Goal: Task Accomplishment & Management: Manage account settings

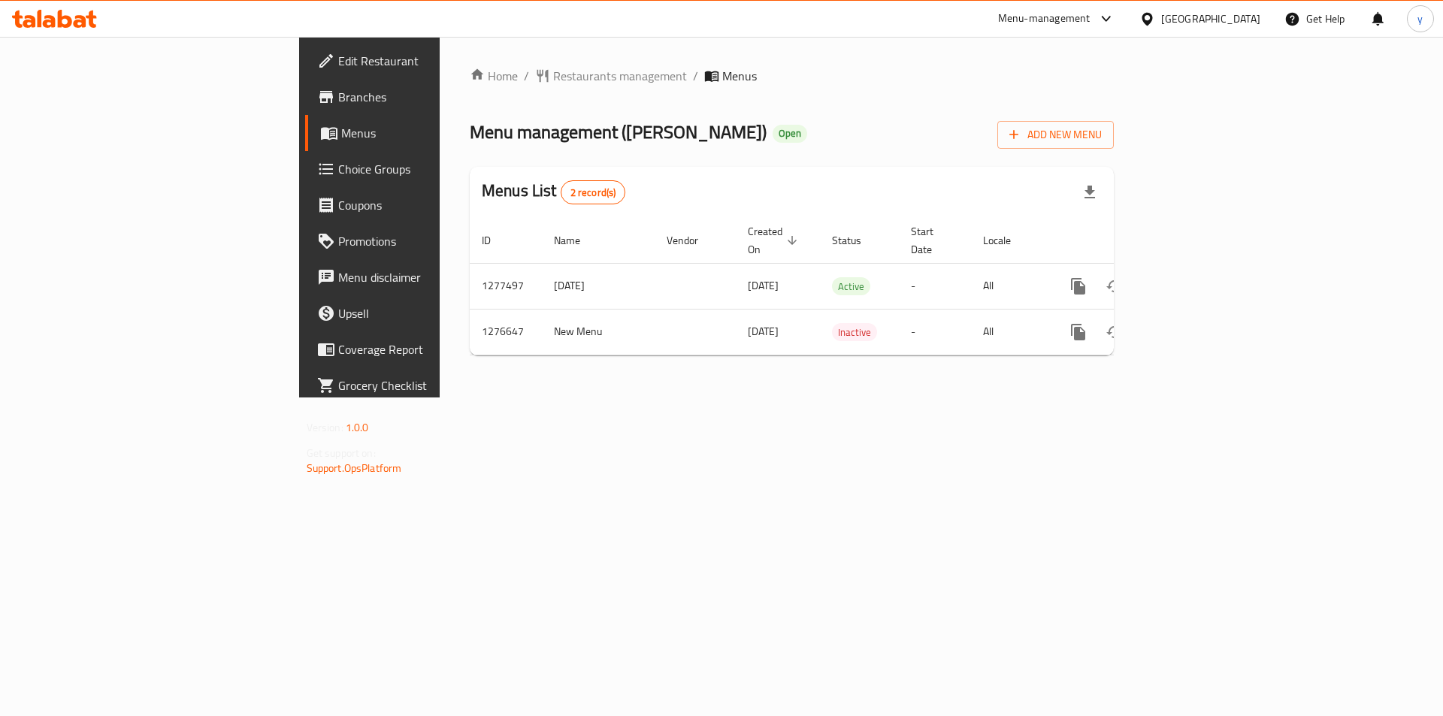
click at [338, 171] on span "Choice Groups" at bounding box center [433, 169] width 190 height 18
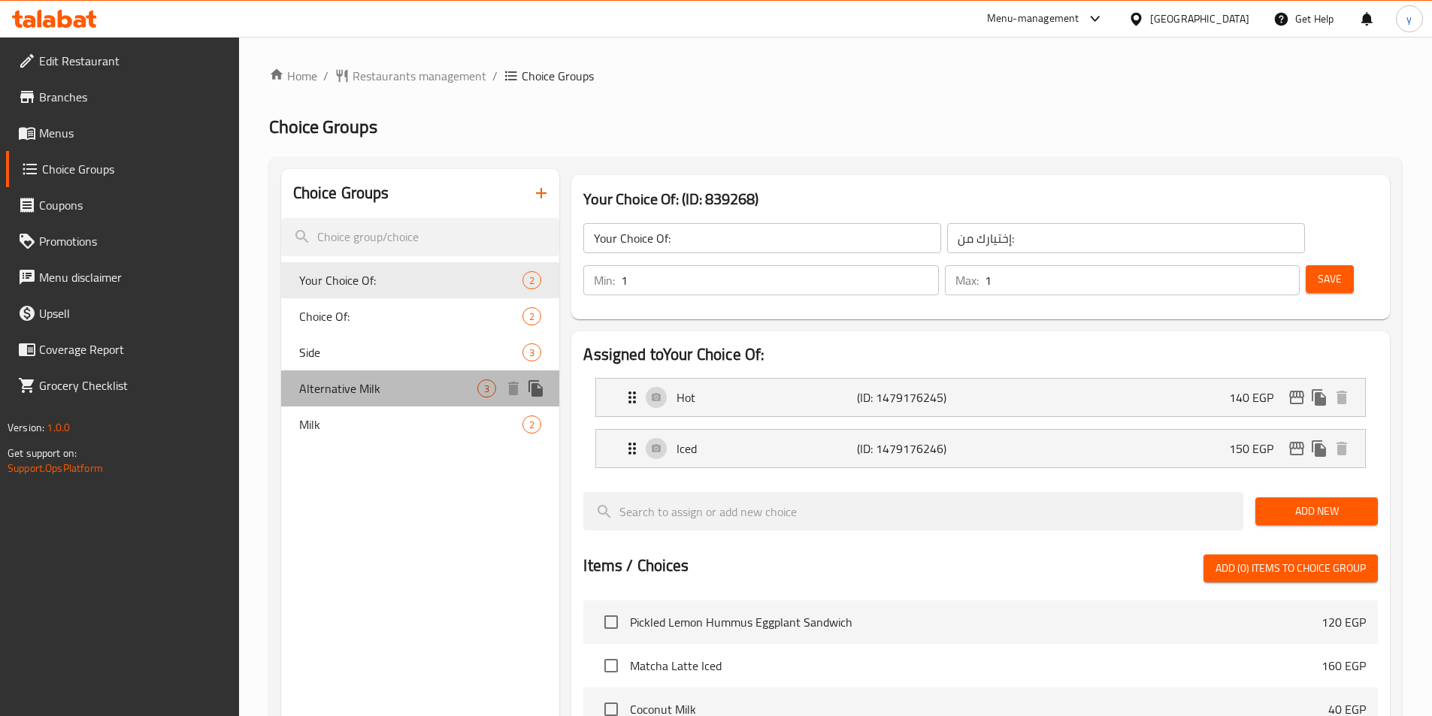
click at [366, 389] on span "Alternative Milk" at bounding box center [388, 389] width 179 height 18
type input "Alternative Milk"
type input "الحليب البديل"
type input "0"
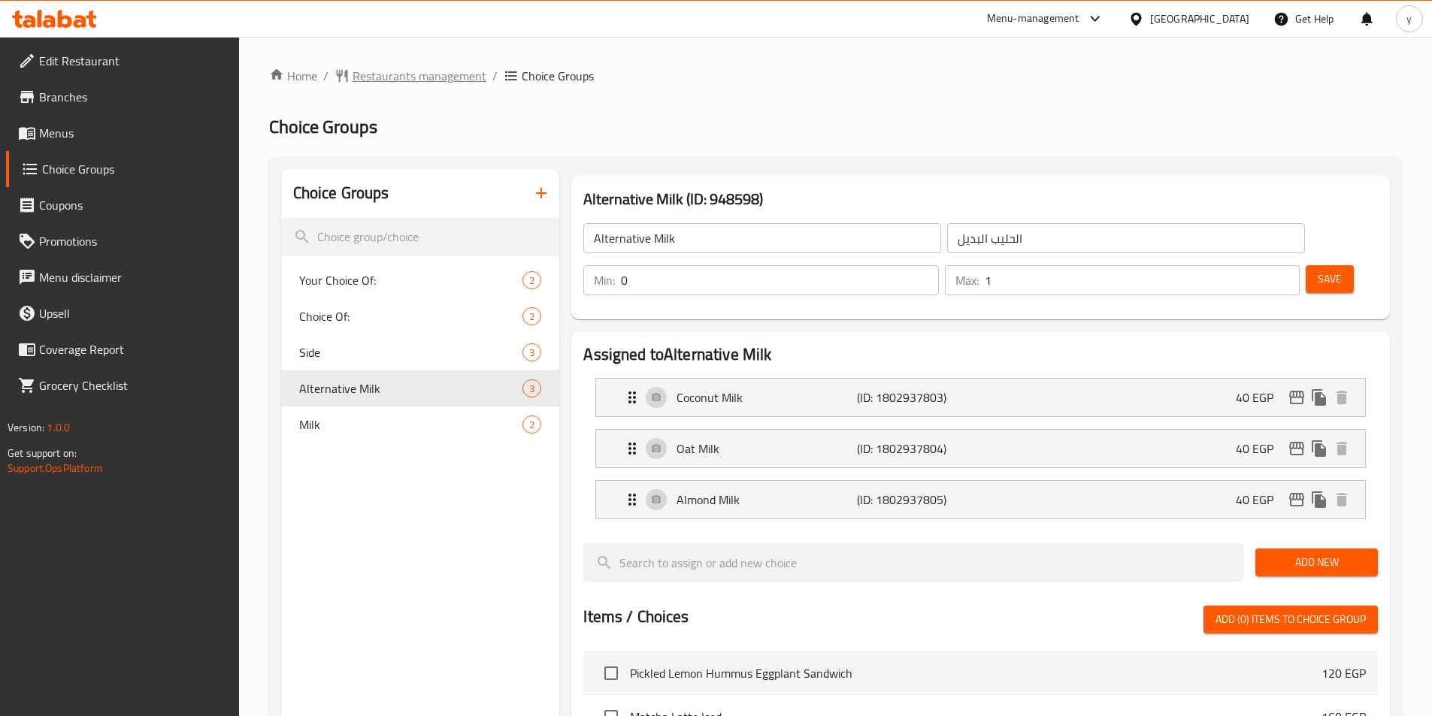
click at [413, 67] on span "Restaurants management" at bounding box center [419, 76] width 134 height 18
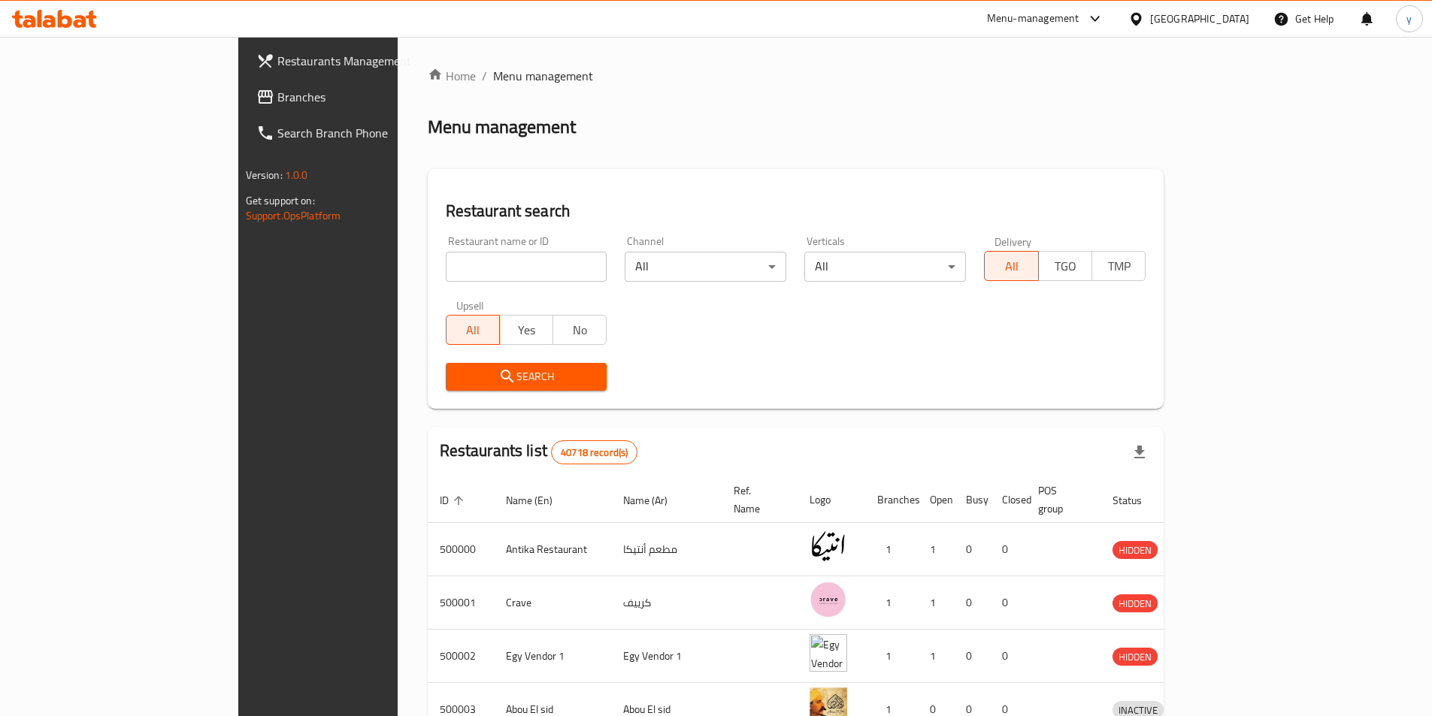
click at [277, 98] on span "Branches" at bounding box center [371, 97] width 188 height 18
